Goal: Task Accomplishment & Management: Use online tool/utility

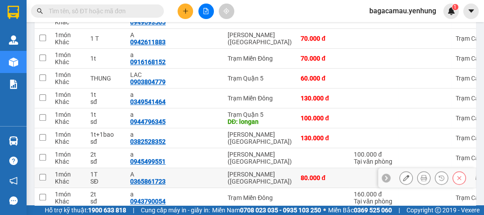
scroll to position [418, 0]
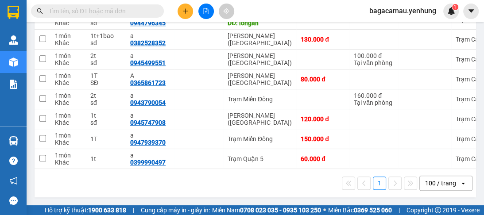
click at [451, 181] on div "100 / trang" at bounding box center [440, 183] width 40 height 14
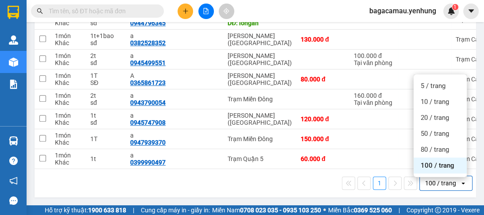
click at [442, 166] on span "100 / trang" at bounding box center [437, 165] width 34 height 9
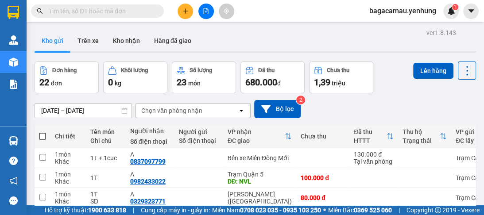
scroll to position [71, 0]
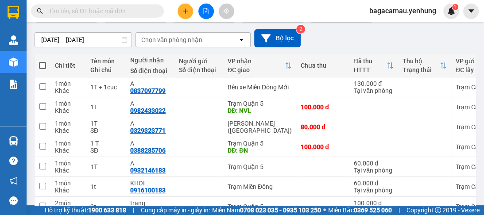
click at [44, 65] on span at bounding box center [42, 65] width 7 height 7
click at [42, 61] on input "checkbox" at bounding box center [42, 61] width 0 height 0
checkbox input "true"
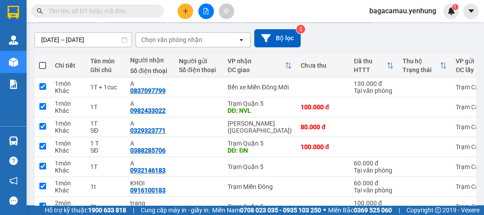
checkbox input "true"
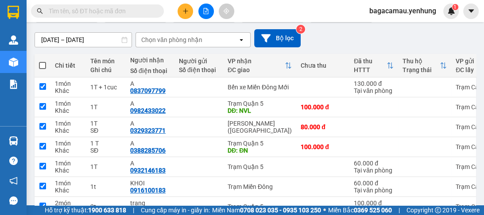
checkbox input "true"
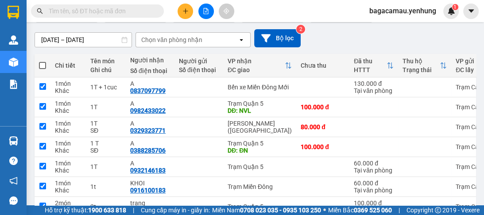
checkbox input "true"
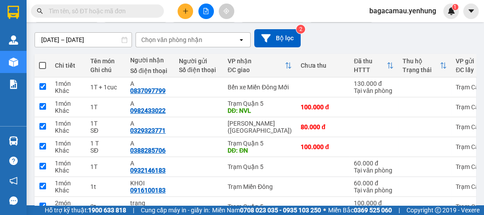
checkbox input "true"
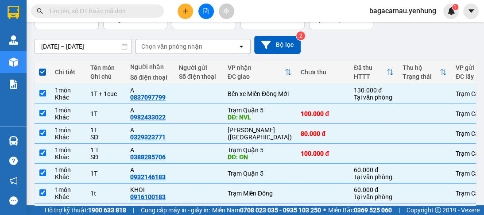
scroll to position [0, 0]
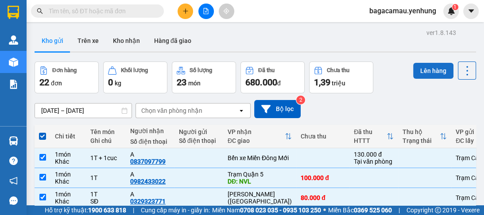
click at [423, 69] on button "Lên hàng" at bounding box center [433, 71] width 40 height 16
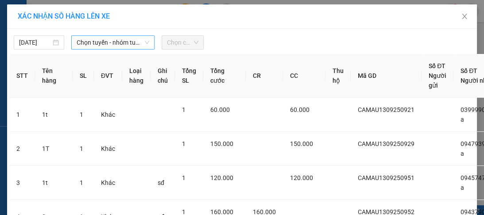
click at [120, 43] on span "Chọn tuyến - nhóm tuyến" at bounding box center [113, 42] width 73 height 13
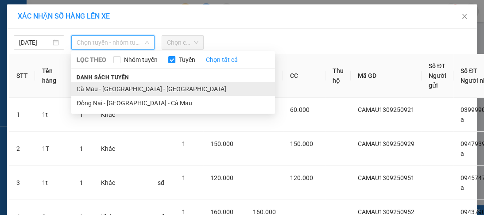
click at [125, 90] on li "Cà Mau - [GEOGRAPHIC_DATA] - [GEOGRAPHIC_DATA]" at bounding box center [173, 89] width 204 height 14
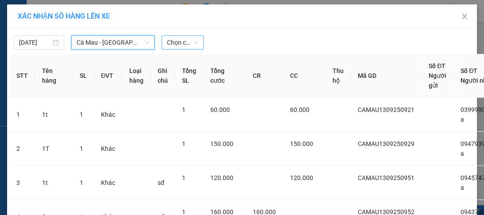
click at [188, 42] on span "Chọn chuyến" at bounding box center [182, 42] width 31 height 13
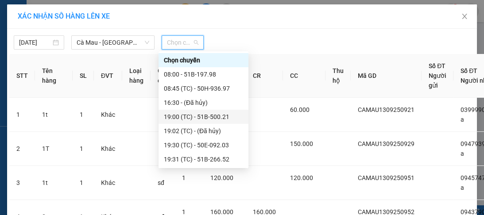
click at [218, 118] on div "19:00 (TC) - 51B-500.21" at bounding box center [203, 117] width 79 height 10
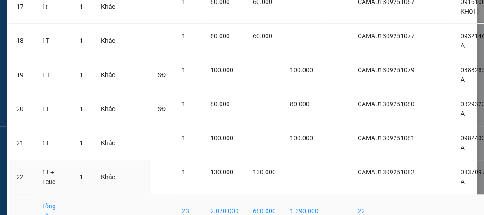
scroll to position [729, 0]
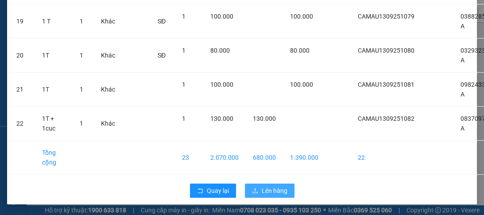
click at [268, 186] on span "Lên hàng" at bounding box center [275, 191] width 26 height 10
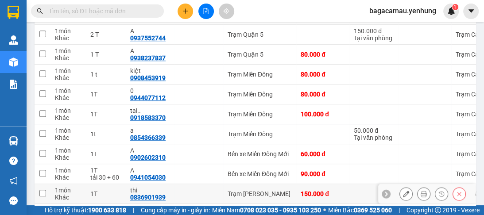
scroll to position [577, 0]
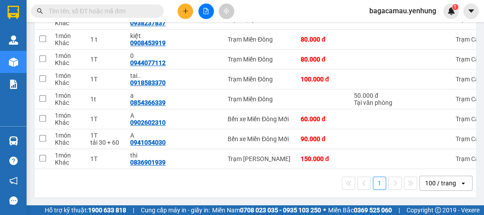
click at [441, 181] on div "100 / trang" at bounding box center [440, 183] width 31 height 9
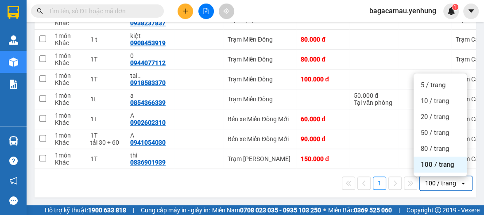
click at [431, 163] on span "100 / trang" at bounding box center [437, 164] width 34 height 9
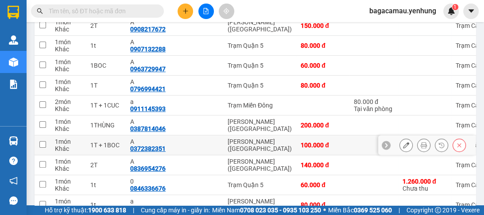
scroll to position [81, 0]
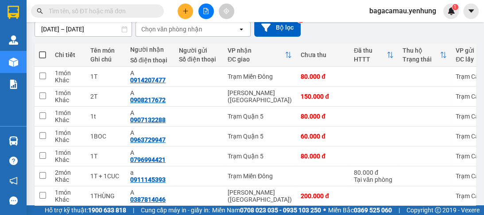
click at [44, 57] on span at bounding box center [42, 54] width 7 height 7
click at [42, 50] on input "checkbox" at bounding box center [42, 50] width 0 height 0
checkbox input "true"
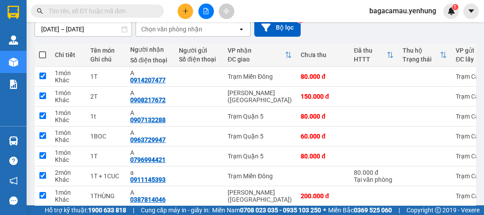
checkbox input "true"
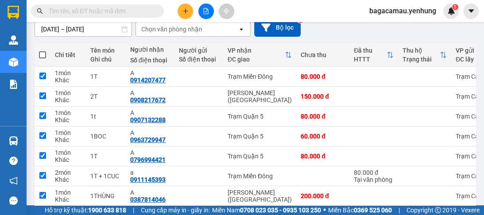
checkbox input "true"
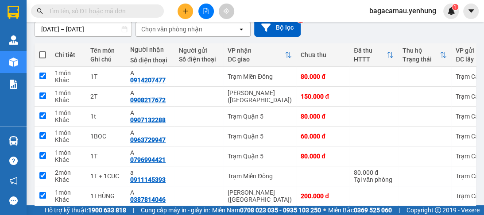
checkbox input "true"
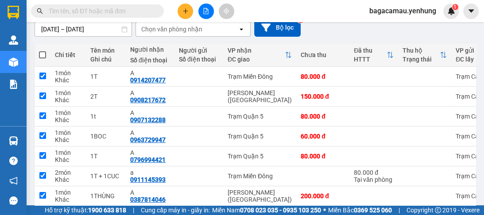
checkbox input "true"
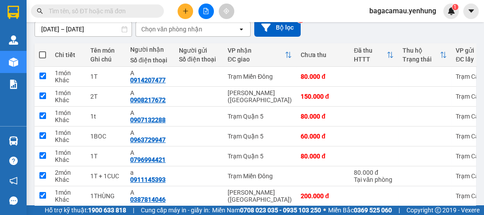
checkbox input "true"
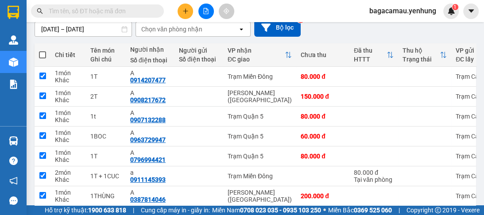
checkbox input "true"
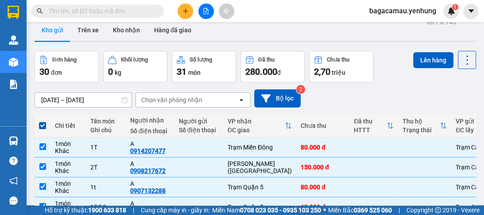
scroll to position [0, 0]
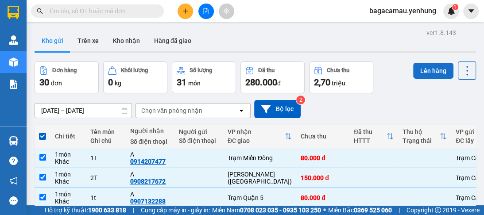
click at [415, 70] on button "Lên hàng" at bounding box center [433, 71] width 40 height 16
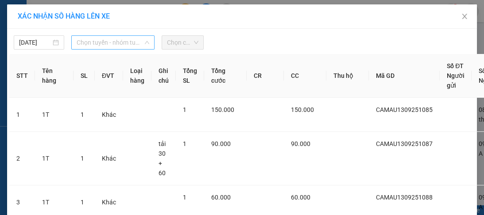
click at [140, 36] on span "Chọn tuyến - nhóm tuyến" at bounding box center [113, 42] width 73 height 13
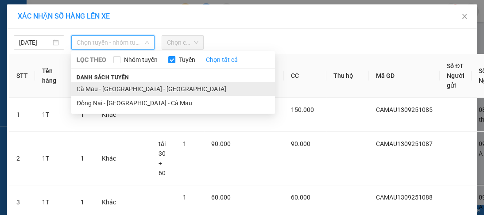
click at [133, 90] on li "Cà Mau - [GEOGRAPHIC_DATA] - [GEOGRAPHIC_DATA]" at bounding box center [173, 89] width 204 height 14
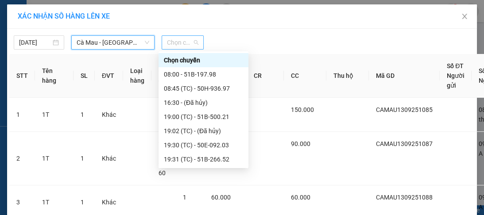
click at [190, 40] on span "Chọn chuyến" at bounding box center [182, 42] width 31 height 13
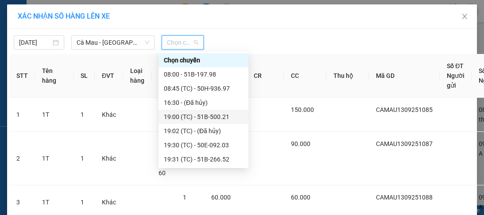
click at [227, 119] on div "19:00 (TC) - 51B-500.21" at bounding box center [203, 117] width 79 height 10
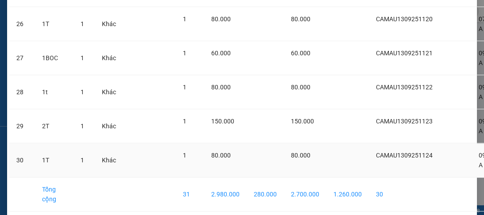
scroll to position [1030, 0]
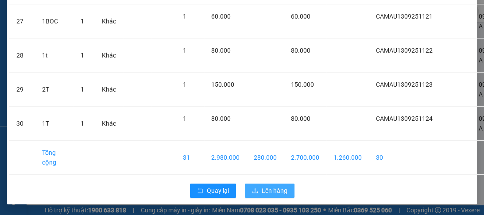
click at [279, 186] on span "Lên hàng" at bounding box center [275, 191] width 26 height 10
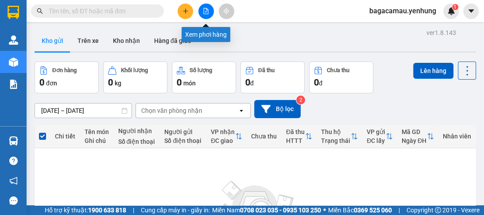
click at [208, 11] on icon "file-add" at bounding box center [206, 11] width 5 height 6
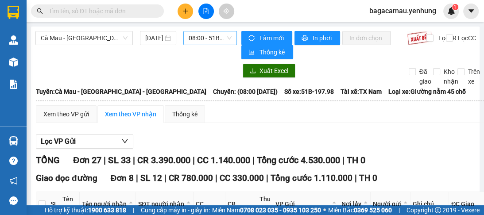
click at [211, 38] on span "08:00 - 51B-197.98" at bounding box center [210, 37] width 43 height 13
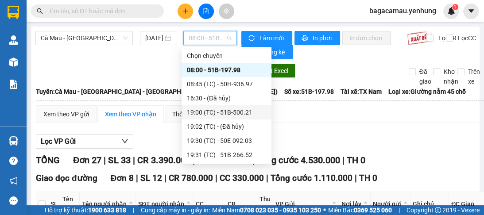
click at [249, 112] on div "19:00 (TC) - 51B-500.21" at bounding box center [226, 113] width 79 height 10
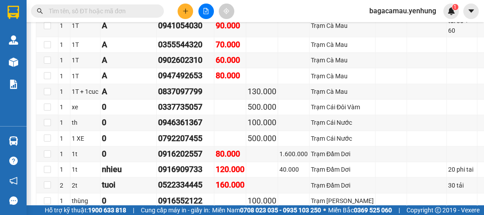
scroll to position [779, 0]
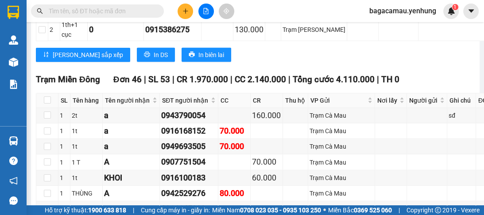
scroll to position [1699, 0]
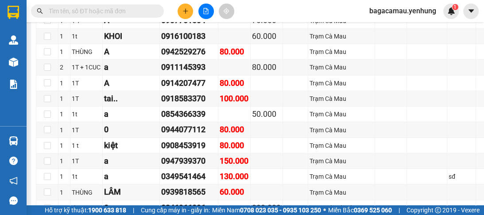
checkbox input "true"
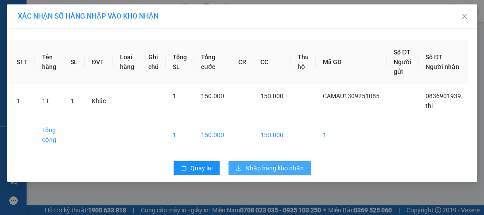
click at [249, 169] on span "Nhập hàng kho nhận" at bounding box center [274, 168] width 58 height 10
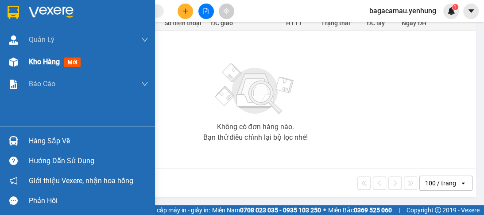
click at [15, 62] on img at bounding box center [13, 62] width 9 height 9
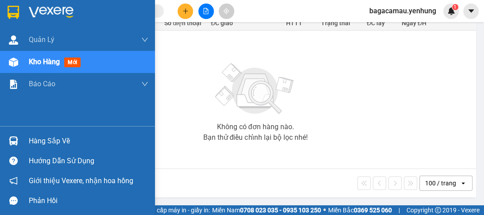
click at [15, 62] on img at bounding box center [13, 62] width 9 height 9
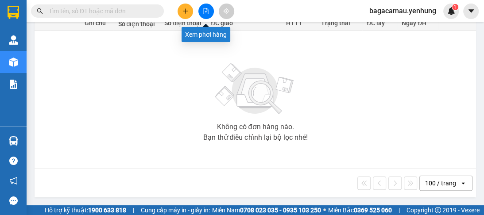
click at [206, 8] on icon "file-add" at bounding box center [206, 11] width 6 height 6
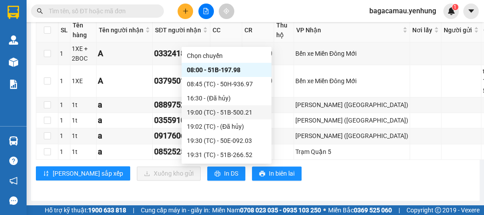
click at [236, 114] on div "19:00 (TC) - 51B-500.21" at bounding box center [226, 113] width 79 height 10
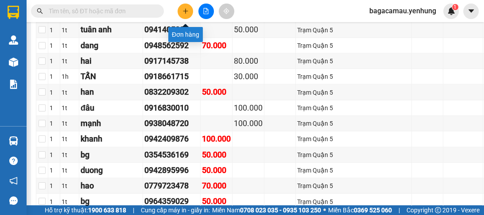
click at [185, 15] on button at bounding box center [184, 11] width 15 height 15
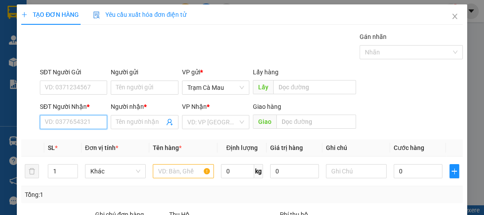
click at [80, 124] on input "SĐT Người Nhận *" at bounding box center [73, 122] width 67 height 14
type input "0836901939"
click at [73, 141] on div "0836901939 - thi" at bounding box center [73, 140] width 56 height 10
type input "thi"
type input "150.000"
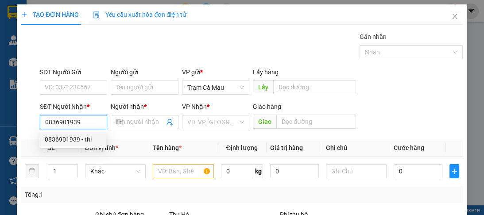
type input "150.000"
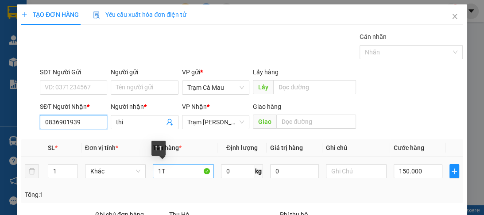
type input "0836901939"
click at [159, 169] on input "1T" at bounding box center [183, 171] width 61 height 14
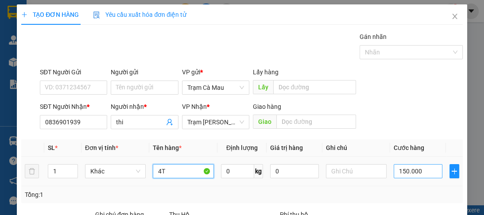
type input "4T"
click at [421, 172] on input "150.000" at bounding box center [417, 171] width 49 height 14
type input "0"
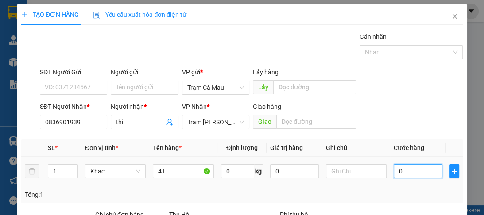
type input "3"
type input "03"
type input "38"
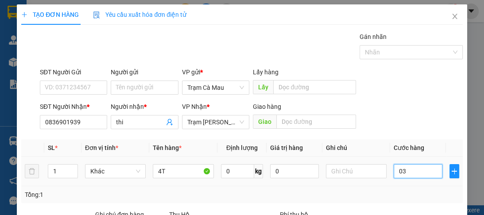
type input "038"
type input "380"
type input "0.380"
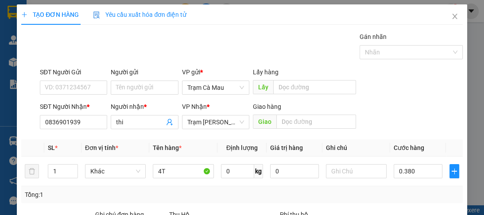
type input "380.000"
type input "0"
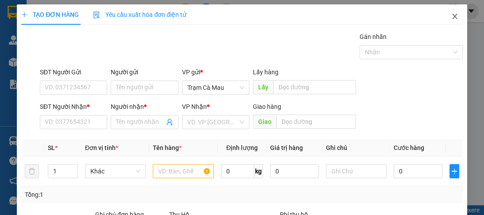
click at [451, 15] on icon "close" at bounding box center [454, 16] width 7 height 7
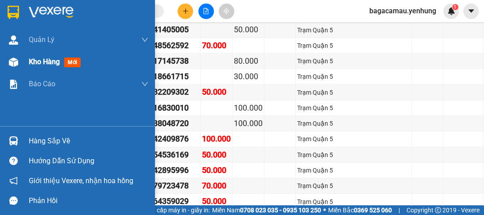
click at [11, 64] on img at bounding box center [13, 62] width 9 height 9
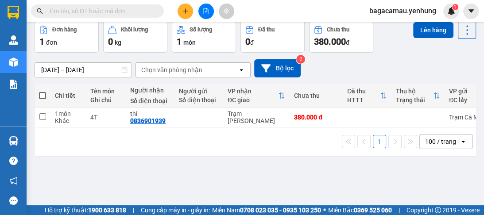
click at [42, 99] on span at bounding box center [42, 95] width 7 height 7
click at [42, 91] on input "checkbox" at bounding box center [42, 91] width 0 height 0
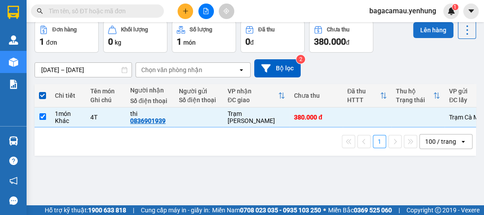
click at [420, 38] on button "Lên hàng" at bounding box center [433, 30] width 40 height 16
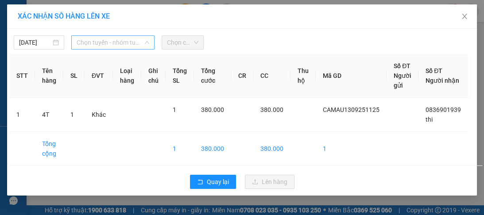
click at [137, 45] on span "Chọn tuyến - nhóm tuyến" at bounding box center [113, 42] width 73 height 13
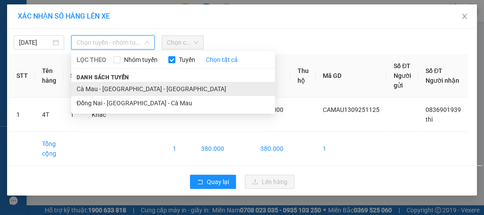
click at [123, 86] on li "Cà Mau - [GEOGRAPHIC_DATA] - [GEOGRAPHIC_DATA]" at bounding box center [173, 89] width 204 height 14
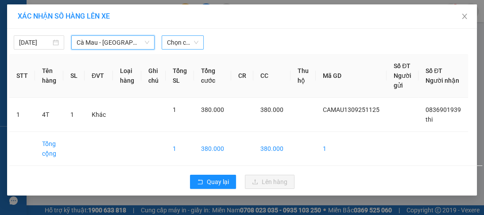
click at [191, 41] on span "Chọn chuyến" at bounding box center [182, 42] width 31 height 13
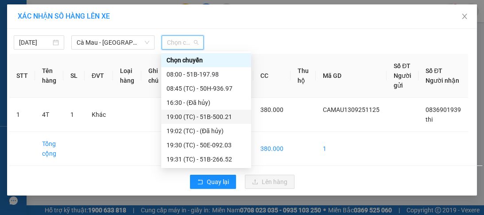
click at [216, 115] on div "19:00 (TC) - 51B-500.21" at bounding box center [205, 117] width 79 height 10
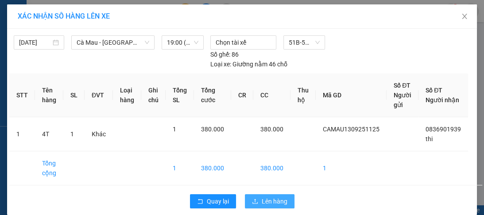
click at [270, 204] on span "Lên hàng" at bounding box center [275, 201] width 26 height 10
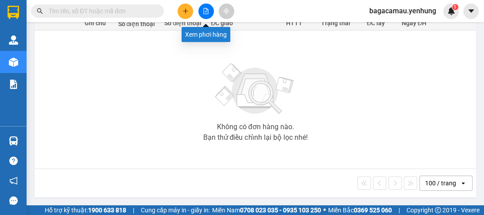
click at [201, 16] on button at bounding box center [205, 11] width 15 height 15
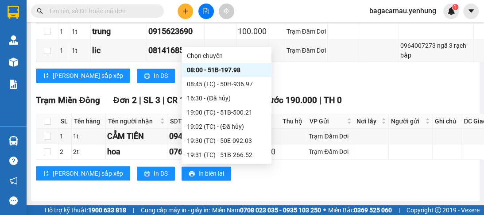
click at [244, 112] on div "19:00 (TC) - 51B-500.21" at bounding box center [226, 113] width 79 height 10
